Goal: Use online tool/utility: Utilize a website feature to perform a specific function

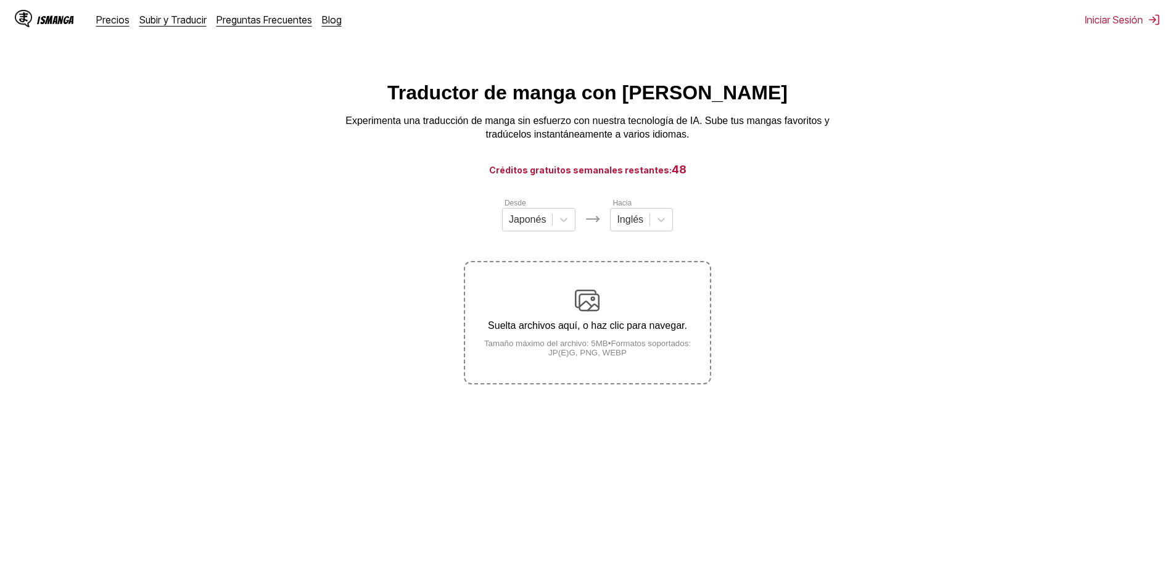
click at [611, 323] on p "Suelta archivos aquí, o haz clic para navegar." at bounding box center [587, 325] width 244 height 11
click at [0, 0] on input "Suelta archivos aquí, o haz clic para navegar. Tamaño máximo del archivo: 5MB •…" at bounding box center [0, 0] width 0 height 0
click at [654, 231] on div at bounding box center [661, 220] width 22 height 22
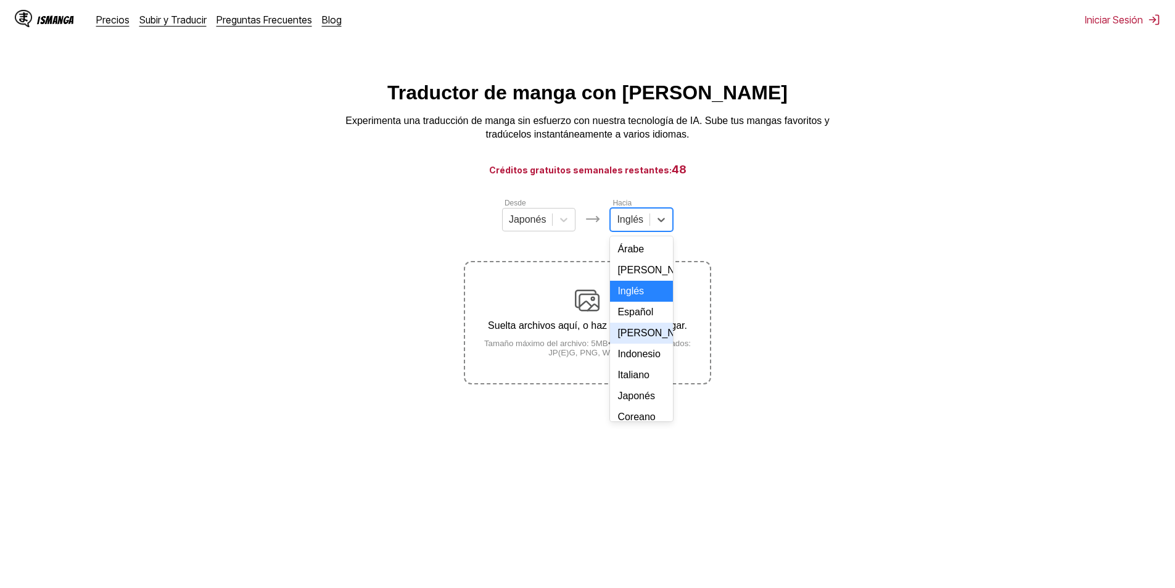
click at [629, 323] on div "Español" at bounding box center [641, 312] width 63 height 21
click at [562, 302] on div "Suelta archivos aquí, o haz clic para navegar. Tamaño máximo del archivo: 5MB •…" at bounding box center [587, 322] width 244 height 69
click at [0, 0] on input "Suelta archivos aquí, o haz clic para navegar. Tamaño máximo del archivo: 5MB •…" at bounding box center [0, 0] width 0 height 0
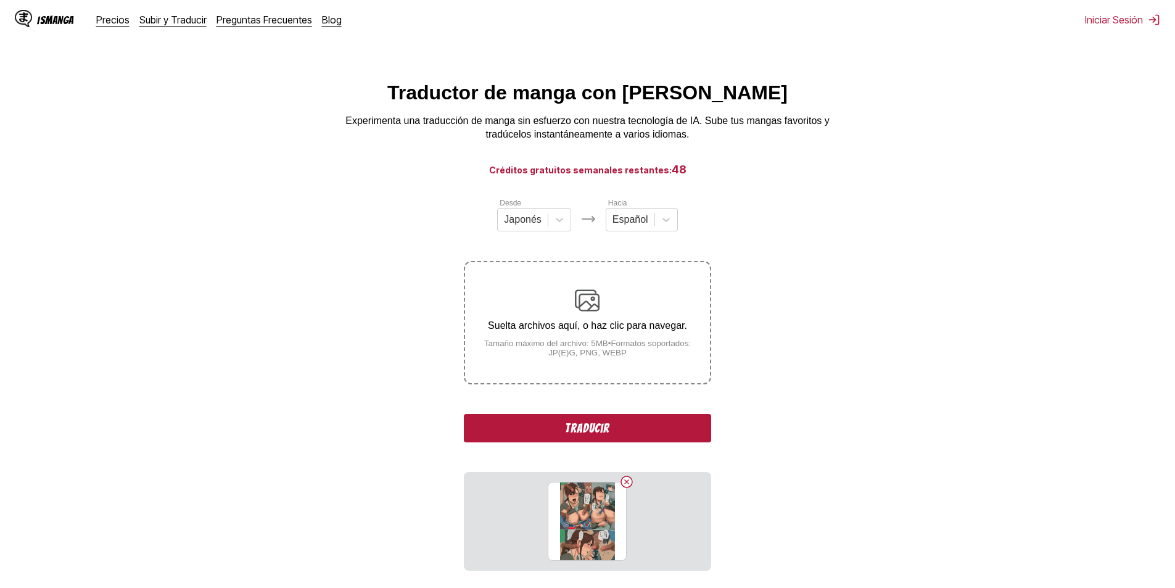
click at [567, 318] on div "Suelta archivos aquí, o haz clic para navegar. Tamaño máximo del archivo: 5MB •…" at bounding box center [587, 322] width 244 height 69
click at [0, 0] on input "Suelta archivos aquí, o haz clic para navegar. Tamaño máximo del archivo: 5MB •…" at bounding box center [0, 0] width 0 height 0
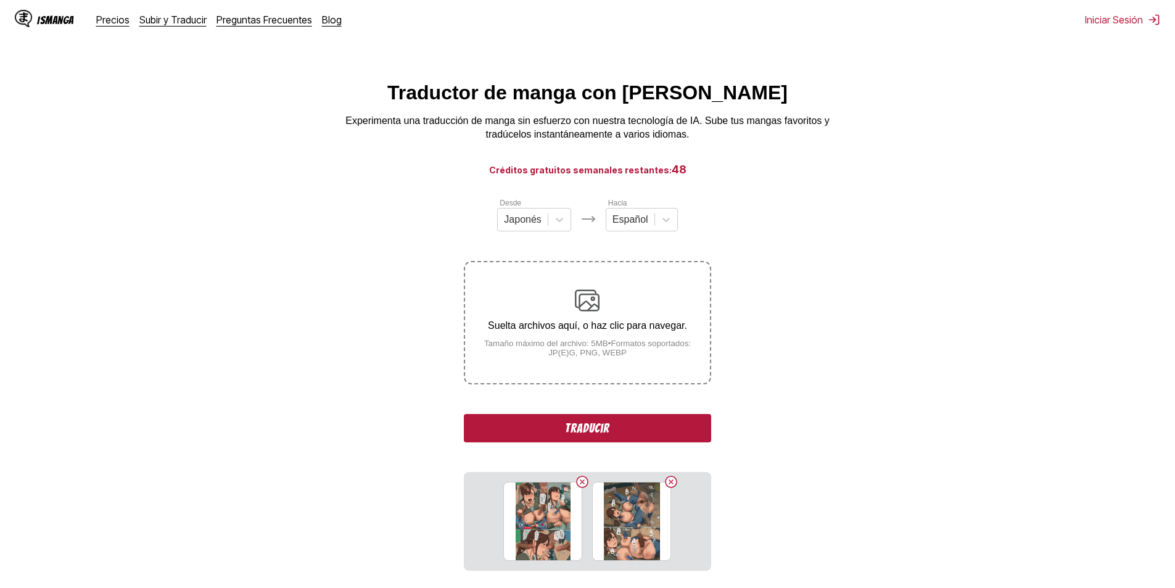
click at [614, 437] on button "Traducir" at bounding box center [587, 428] width 247 height 28
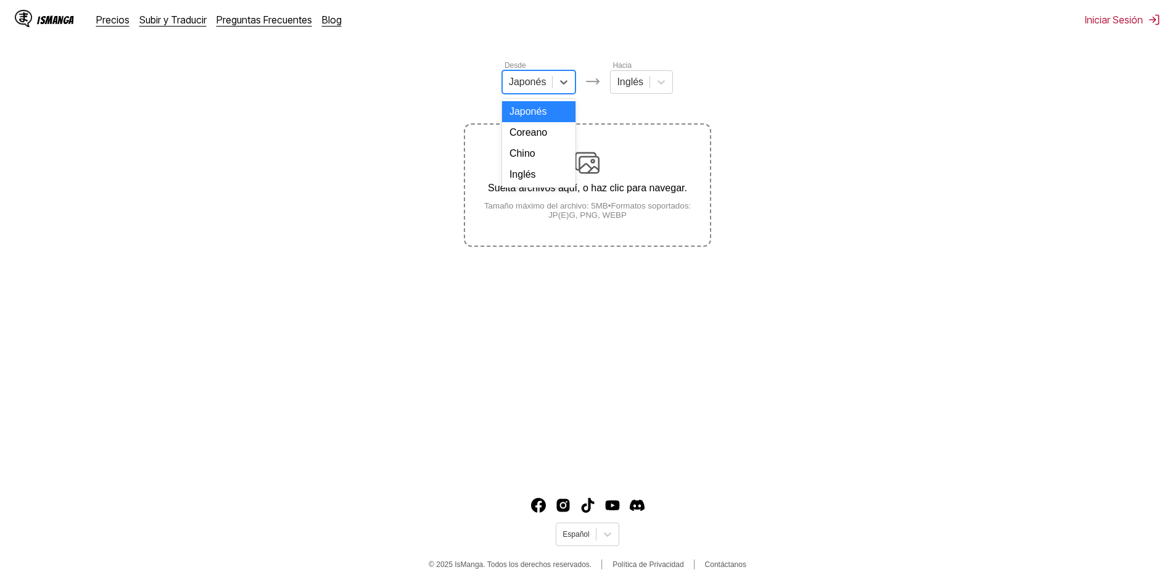
click at [516, 89] on div at bounding box center [528, 82] width 38 height 14
click at [533, 139] on div "Coreano" at bounding box center [539, 132] width 74 height 21
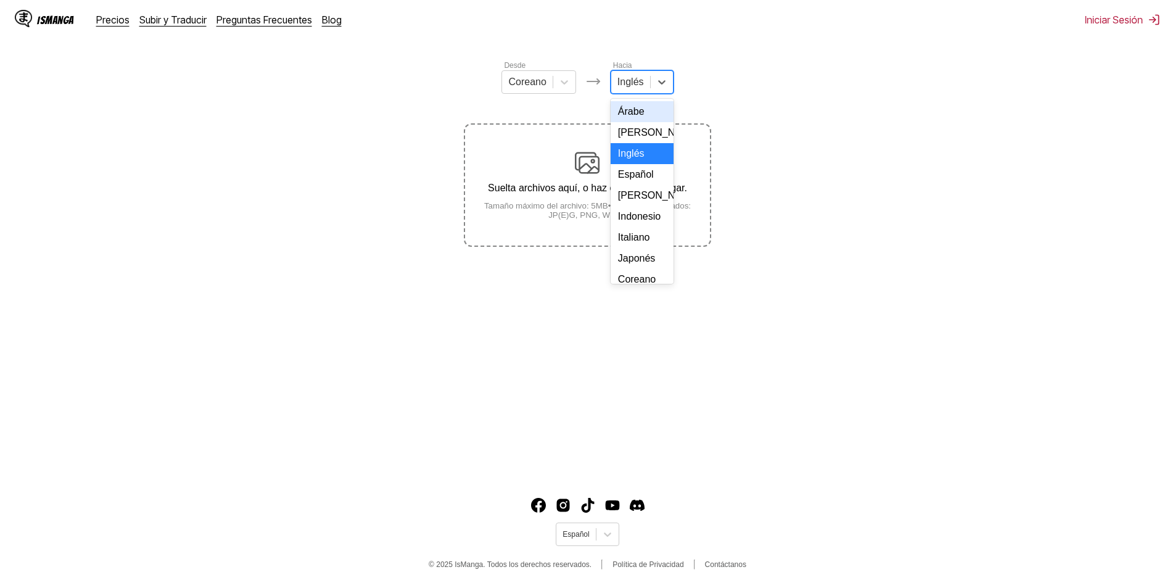
click at [635, 83] on div at bounding box center [631, 82] width 27 height 14
click at [626, 180] on div "Español" at bounding box center [642, 174] width 63 height 21
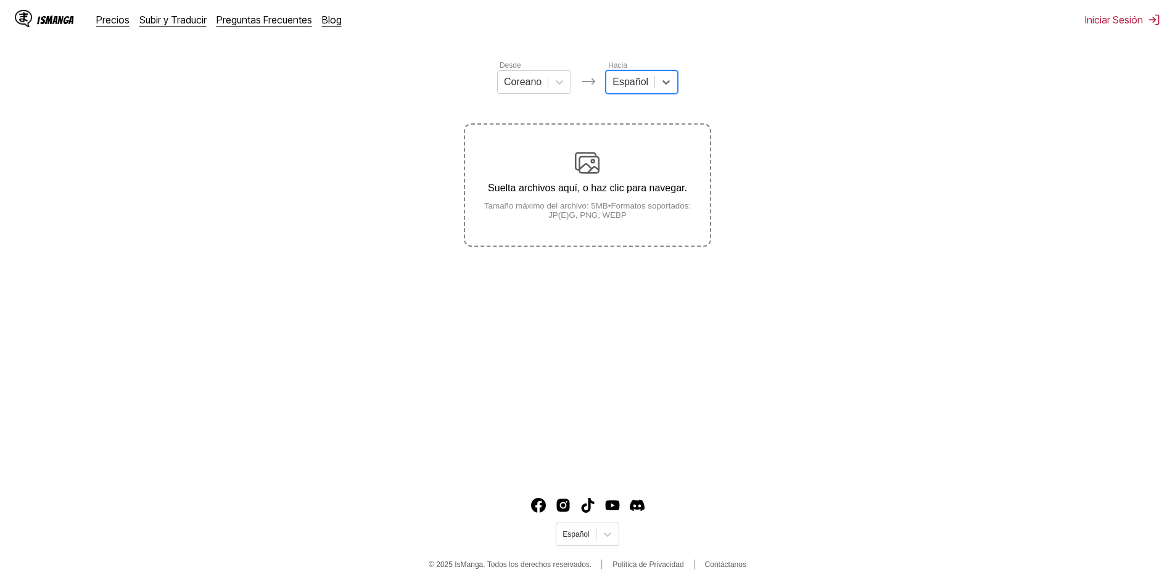
click at [609, 204] on small "Tamaño máximo del archivo: 5MB • Formatos soportados: JP(E)G, PNG, WEBP" at bounding box center [587, 210] width 244 height 19
click at [0, 0] on input "Suelta archivos aquí, o haz clic para navegar. Tamaño máximo del archivo: 5MB •…" at bounding box center [0, 0] width 0 height 0
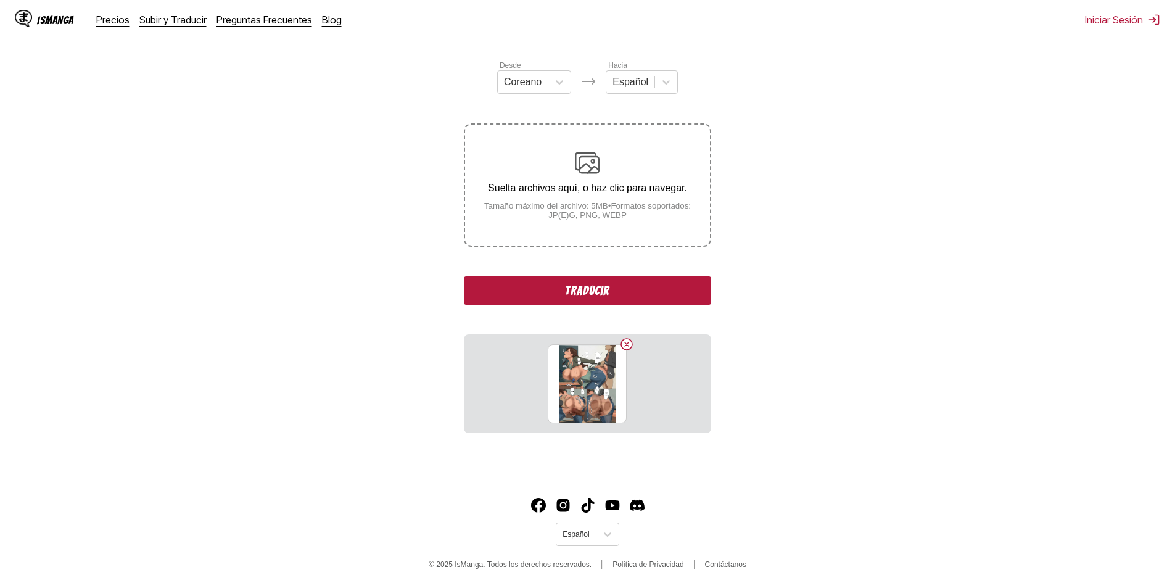
click at [586, 178] on div "Suelta archivos aquí, o haz clic para navegar. Tamaño máximo del archivo: 5MB •…" at bounding box center [587, 185] width 244 height 69
click at [0, 0] on input "Suelta archivos aquí, o haz clic para navegar. Tamaño máximo del archivo: 5MB •…" at bounding box center [0, 0] width 0 height 0
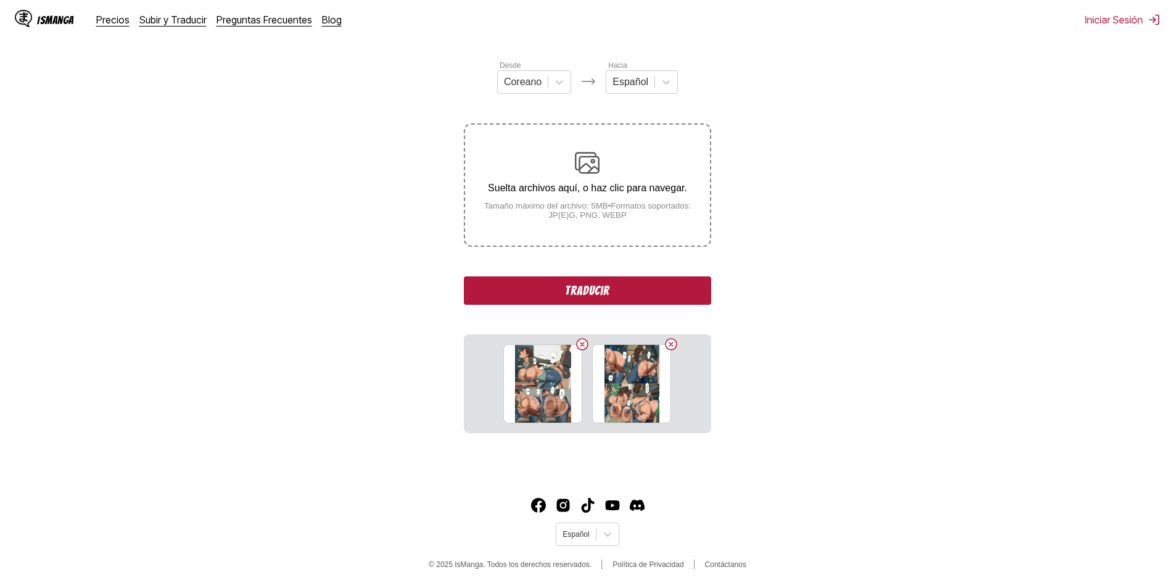
click at [555, 199] on div "Suelta archivos aquí, o haz clic para navegar. Tamaño máximo del archivo: 5MB •…" at bounding box center [587, 185] width 244 height 69
click at [0, 0] on input "Suelta archivos aquí, o haz clic para navegar. Tamaño máximo del archivo: 5MB •…" at bounding box center [0, 0] width 0 height 0
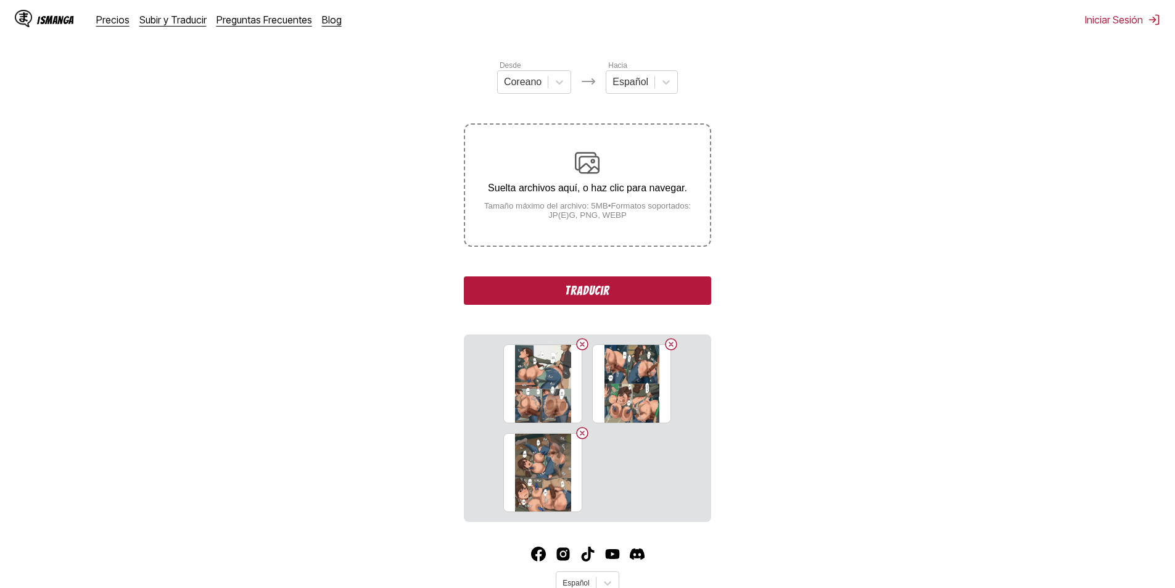
click at [534, 209] on small "Tamaño máximo del archivo: 5MB • Formatos soportados: JP(E)G, PNG, WEBP" at bounding box center [587, 210] width 244 height 19
click at [0, 0] on input "Suelta archivos aquí, o haz clic para navegar. Tamaño máximo del archivo: 5MB •…" at bounding box center [0, 0] width 0 height 0
click at [599, 208] on small "Tamaño máximo del archivo: 5MB • Formatos soportados: JP(E)G, PNG, WEBP" at bounding box center [587, 210] width 244 height 19
click at [0, 0] on input "Suelta archivos aquí, o haz clic para navegar. Tamaño máximo del archivo: 5MB •…" at bounding box center [0, 0] width 0 height 0
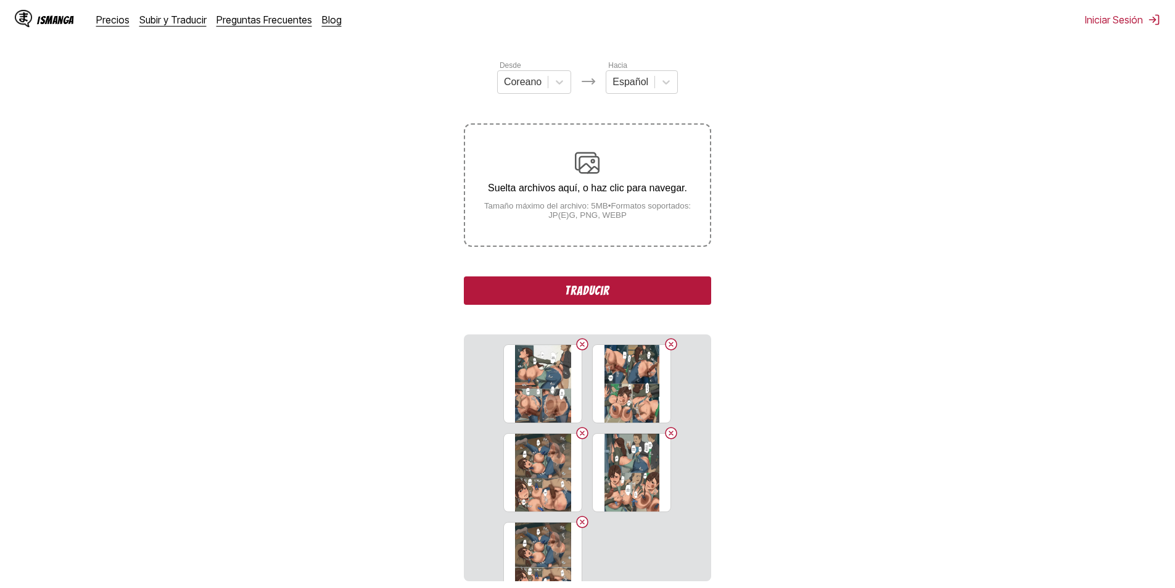
click at [607, 288] on button "Traducir" at bounding box center [587, 290] width 247 height 28
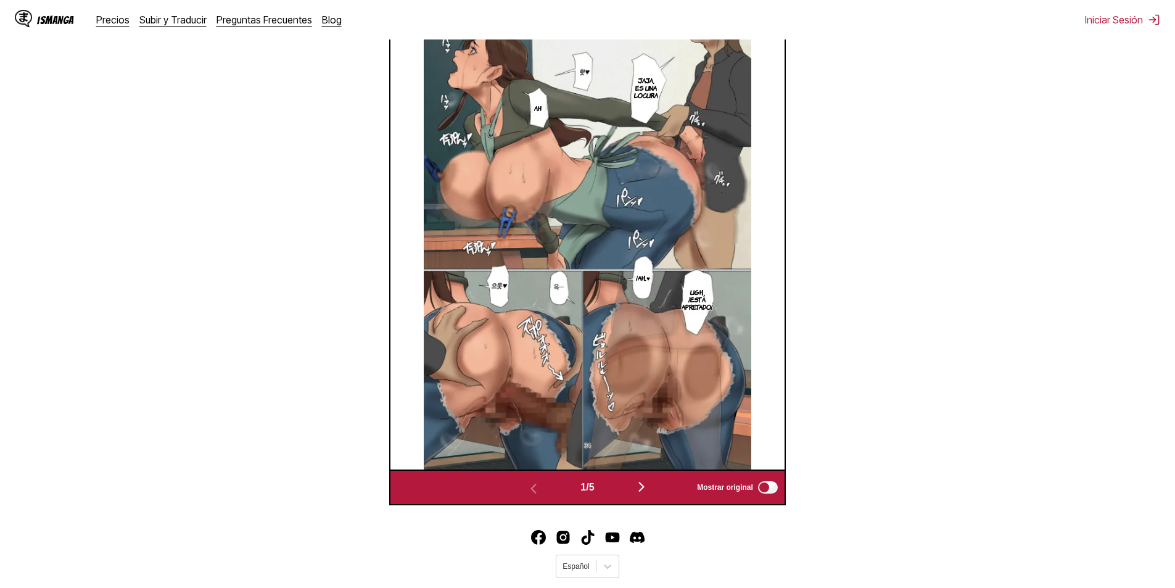
scroll to position [410, 0]
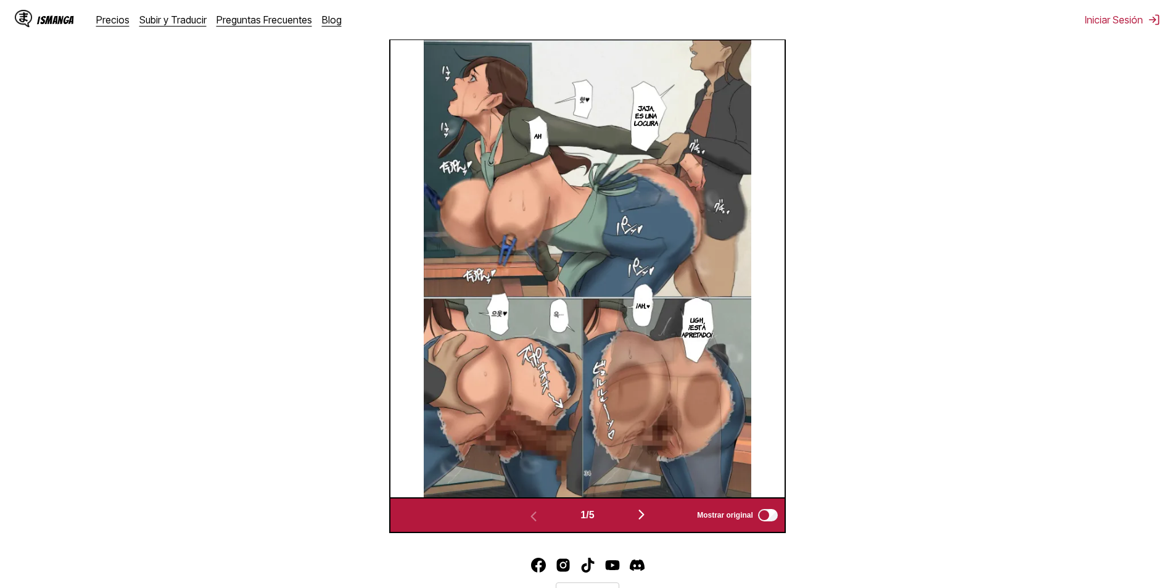
click at [636, 510] on button "button" at bounding box center [642, 516] width 74 height 18
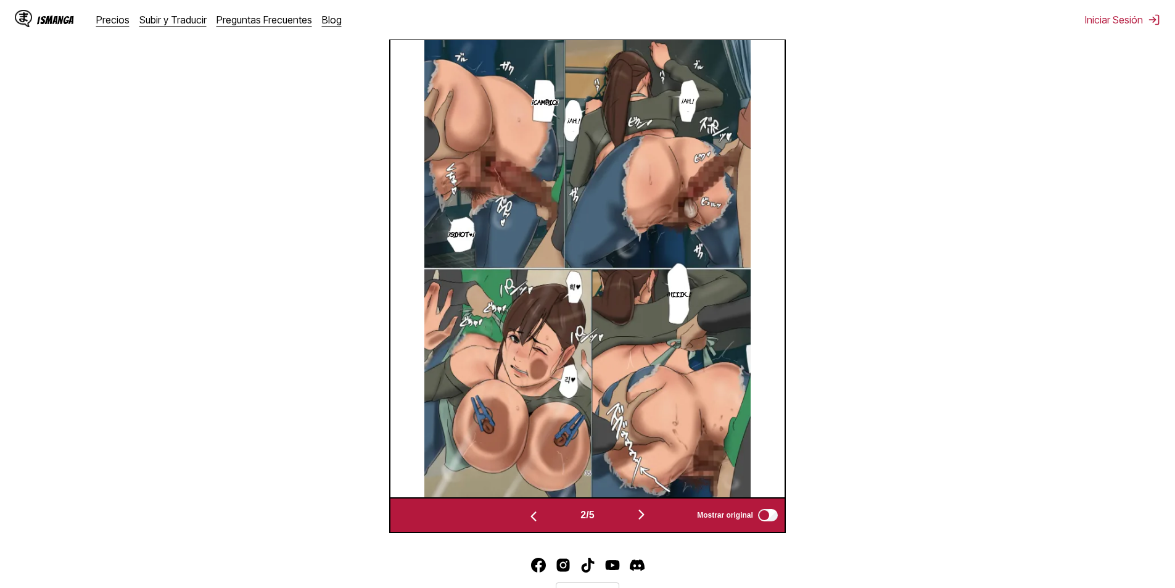
click at [636, 510] on button "button" at bounding box center [642, 516] width 74 height 18
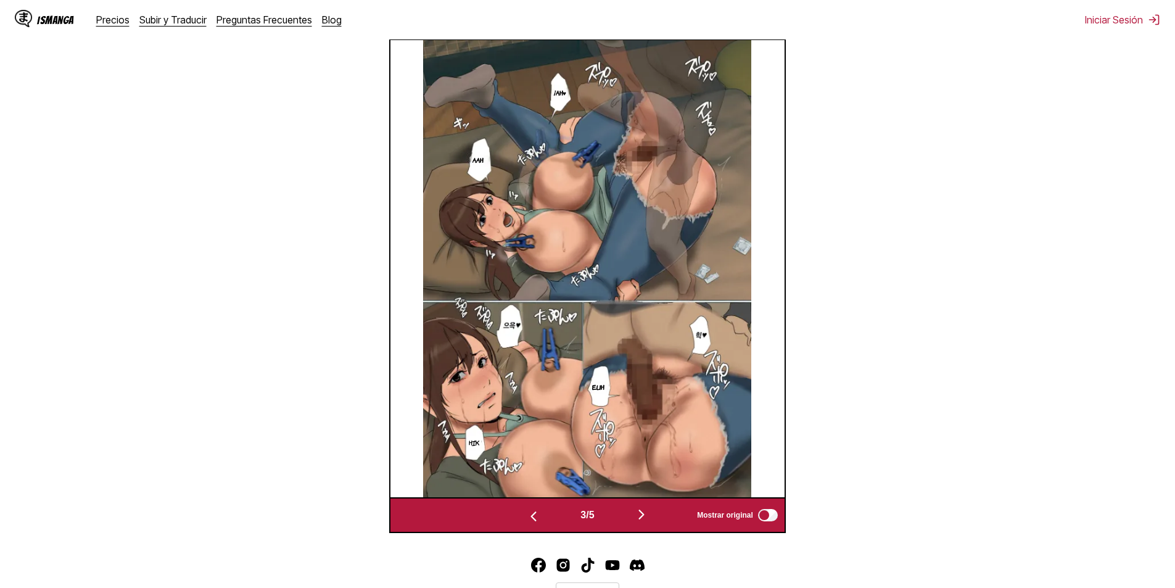
click at [636, 510] on button "button" at bounding box center [642, 516] width 74 height 18
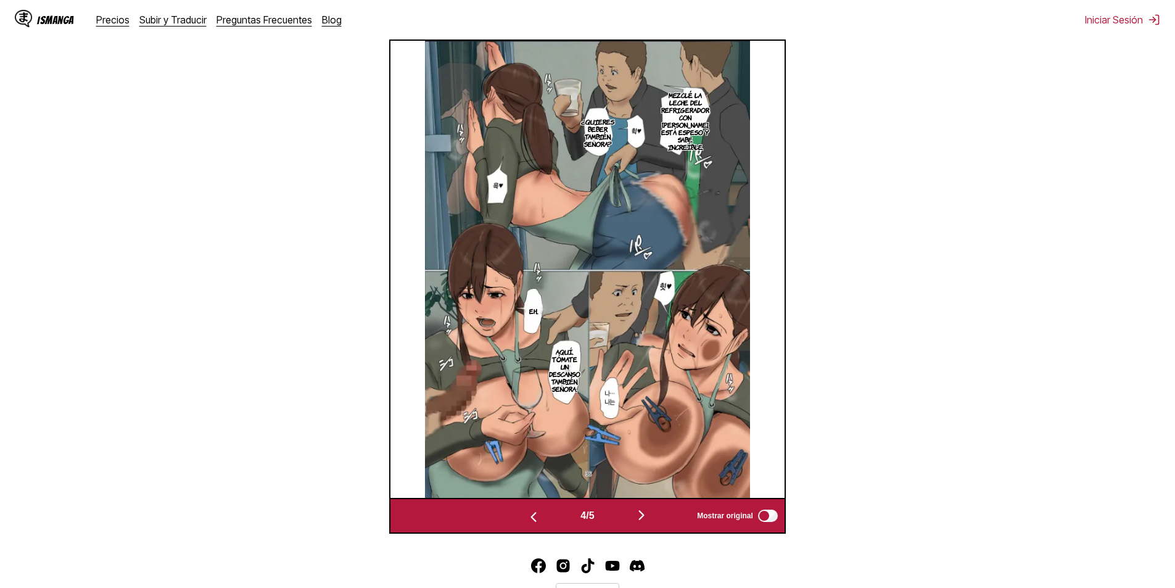
scroll to position [410, 0]
click at [636, 512] on button "button" at bounding box center [642, 516] width 74 height 18
